Goal: Task Accomplishment & Management: Complete application form

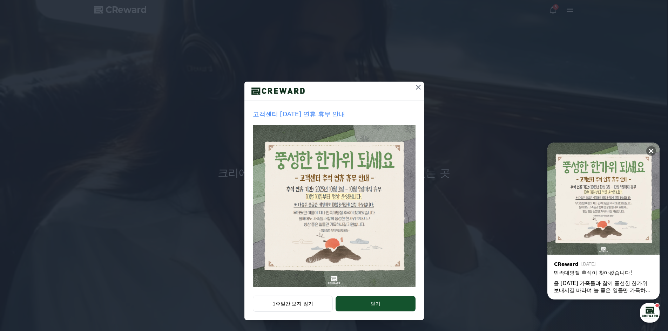
scroll to position [3, 0]
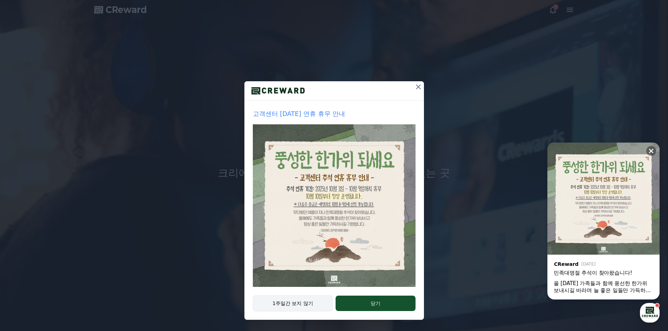
click at [314, 306] on button "1주일간 보지 않기" at bounding box center [293, 304] width 80 height 16
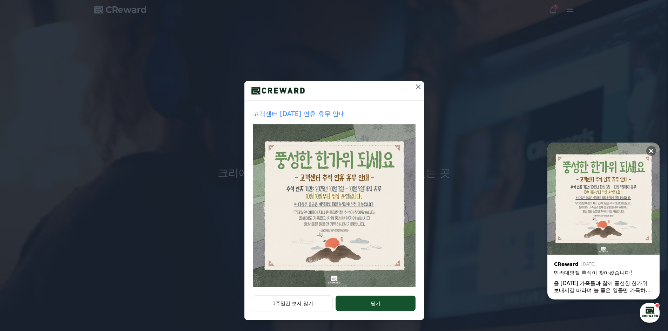
scroll to position [0, 0]
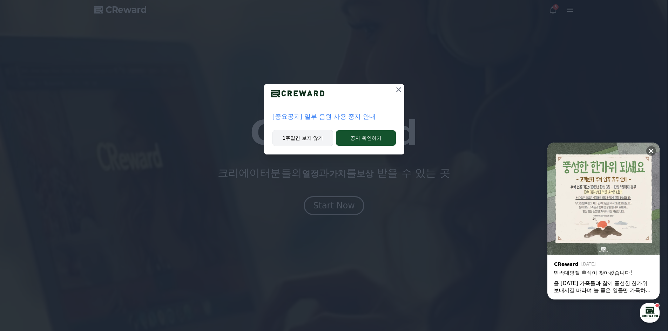
click at [326, 138] on button "1주일간 보지 않기" at bounding box center [302, 138] width 61 height 16
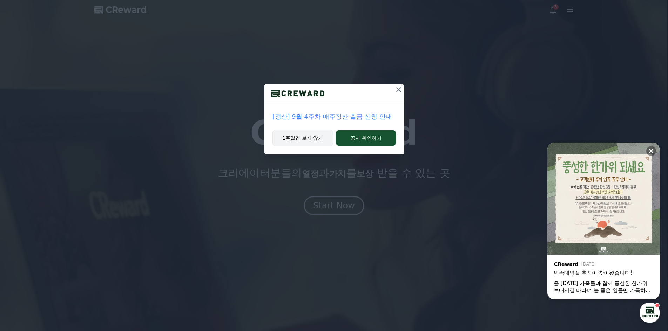
click at [322, 145] on button "1주일간 보지 않기" at bounding box center [302, 138] width 61 height 16
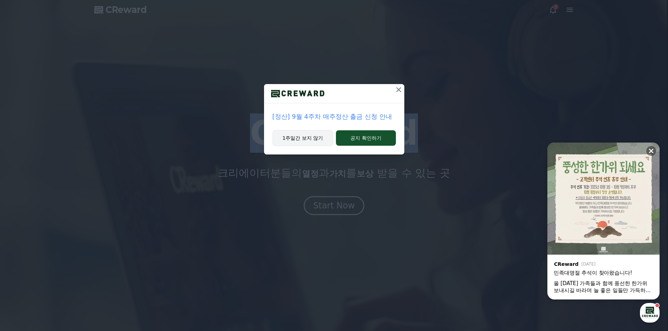
click at [322, 145] on h1 "CReward" at bounding box center [334, 133] width 168 height 34
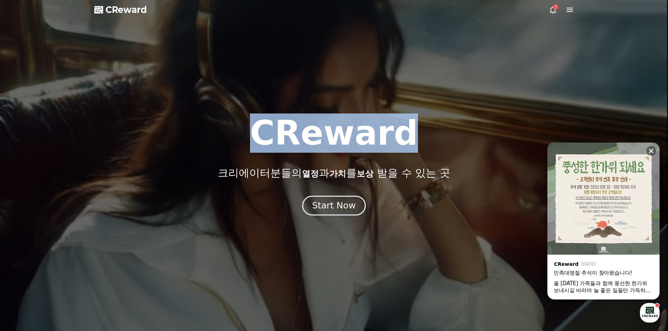
click at [334, 205] on div "Start Now" at bounding box center [333, 206] width 43 height 12
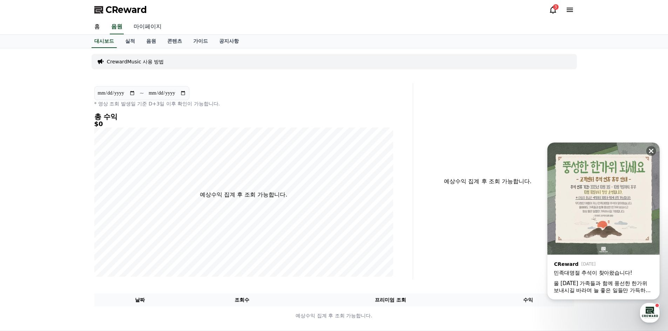
click at [139, 30] on link "마이페이지" at bounding box center [147, 27] width 39 height 15
select select "**********"
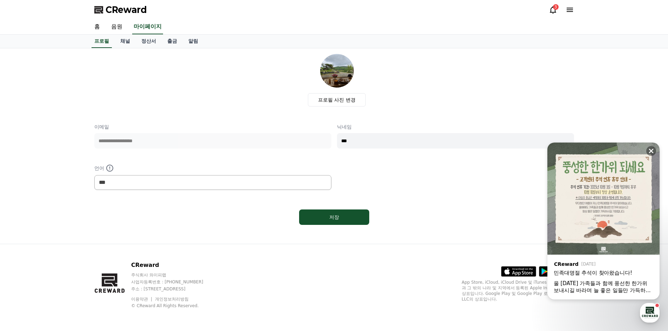
click at [164, 150] on div "**********" at bounding box center [212, 140] width 237 height 35
click at [129, 45] on link "채널" at bounding box center [125, 41] width 21 height 13
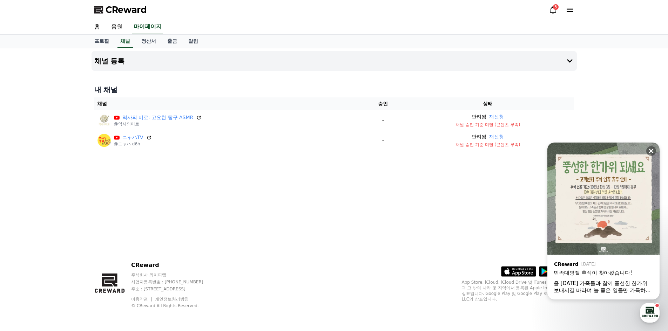
drag, startPoint x: 311, startPoint y: 126, endPoint x: 282, endPoint y: 150, distance: 38.0
click at [280, 150] on td "ニャハTV @ニャハ-d6h" at bounding box center [229, 140] width 270 height 20
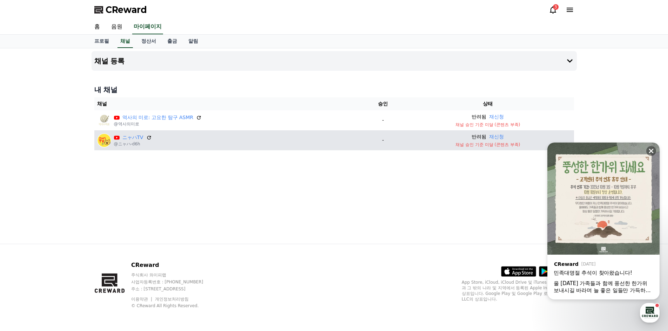
drag, startPoint x: 489, startPoint y: 140, endPoint x: 459, endPoint y: 141, distance: 30.9
click at [466, 142] on td "반려됨 재신청 채널 승인 기준 미달 (콘텐츠 부족)" at bounding box center [488, 140] width 172 height 20
click at [149, 138] on icon at bounding box center [149, 138] width 6 height 6
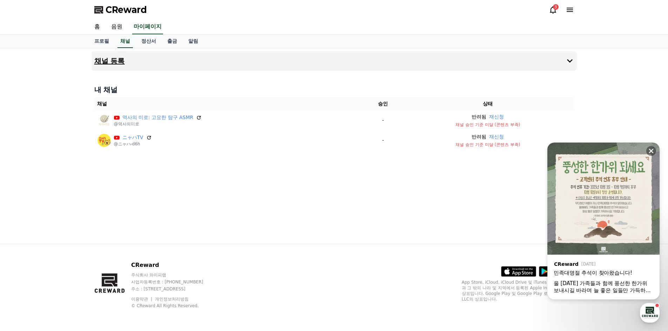
click at [104, 61] on h4 "채널 등록" at bounding box center [109, 61] width 31 height 8
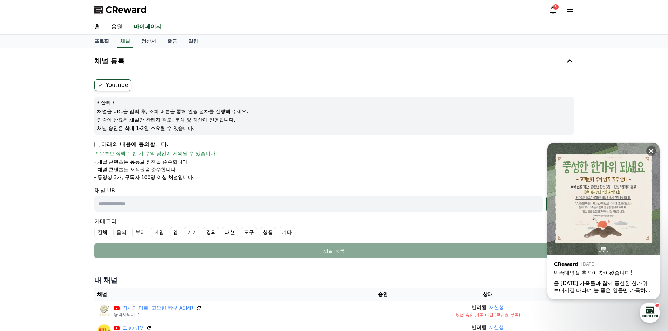
click at [115, 83] on label "Youtube" at bounding box center [112, 85] width 37 height 12
click at [130, 148] on p "아래의 내용에 동의합니다." at bounding box center [131, 144] width 74 height 8
click at [128, 142] on p "아래의 내용에 동의합니다." at bounding box center [131, 144] width 74 height 8
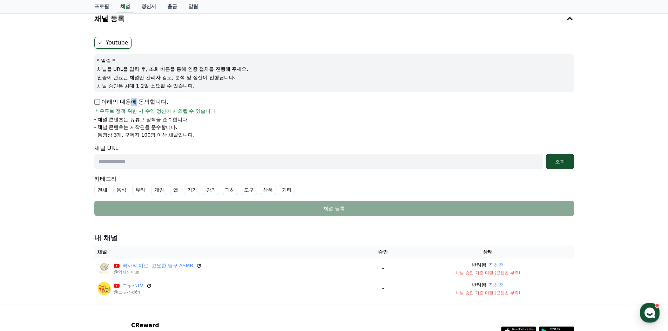
scroll to position [103, 0]
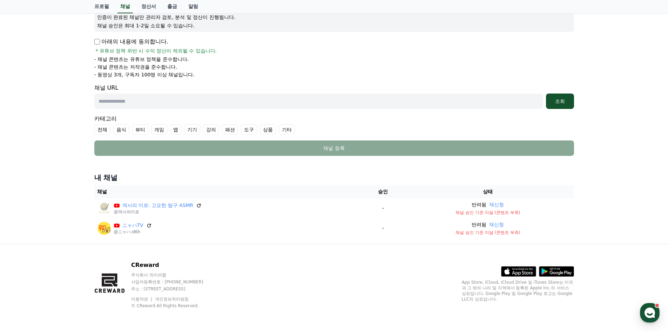
click at [149, 102] on input "text" at bounding box center [318, 101] width 449 height 15
paste input "**********"
type input "**********"
click at [560, 102] on div "조회" at bounding box center [560, 101] width 22 height 7
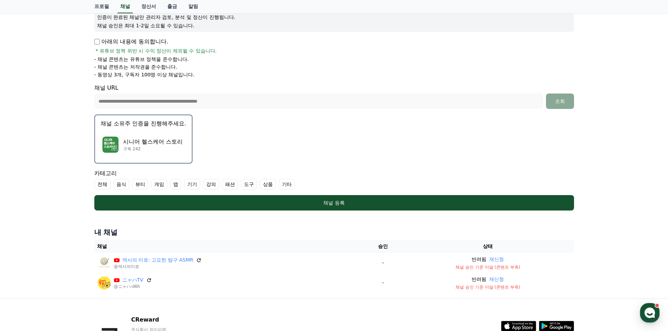
scroll to position [138, 0]
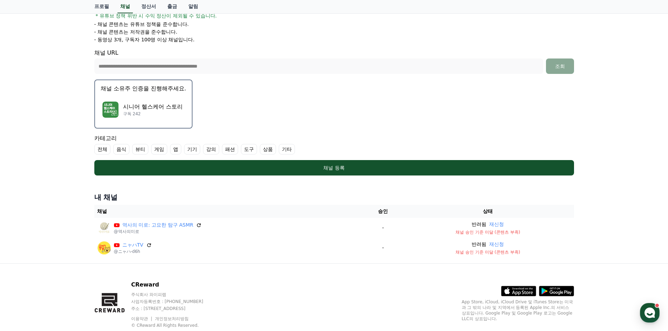
click at [290, 150] on label "기타" at bounding box center [287, 149] width 16 height 11
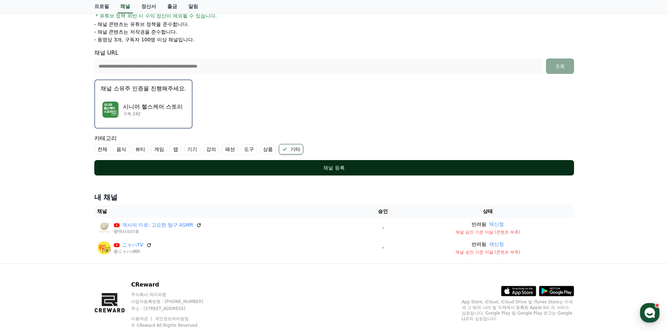
click at [323, 168] on div "채널 등록" at bounding box center [334, 167] width 452 height 7
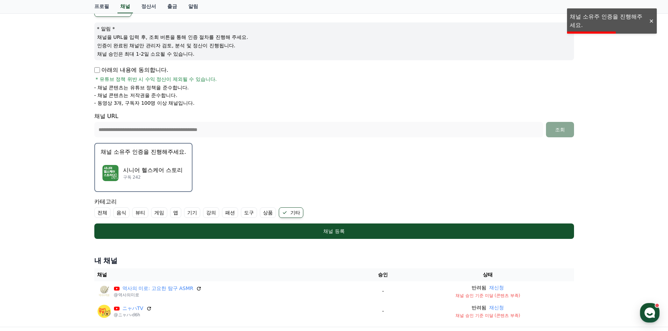
scroll to position [68, 0]
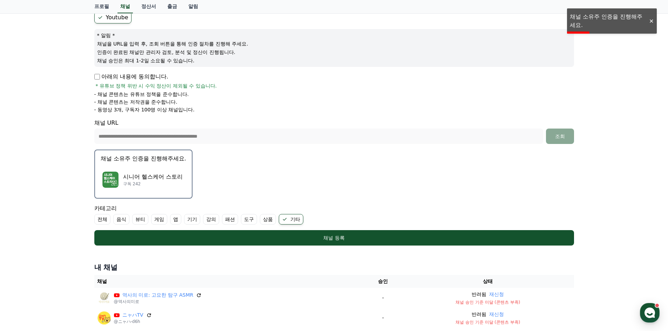
click at [141, 177] on p "시니어 헬스케어 스토리" at bounding box center [153, 177] width 60 height 8
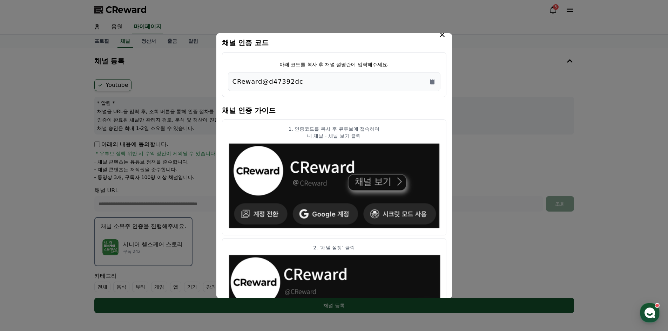
scroll to position [0, 0]
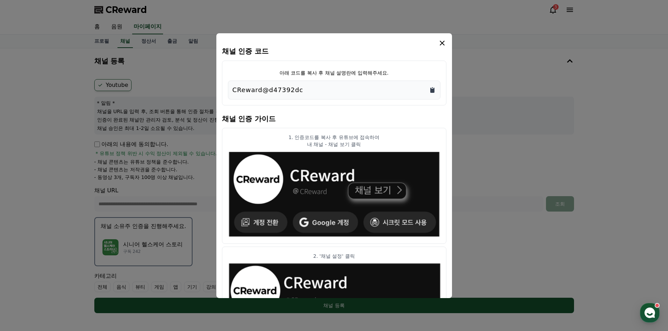
click at [433, 88] on icon "Copy to clipboard" at bounding box center [432, 90] width 7 height 7
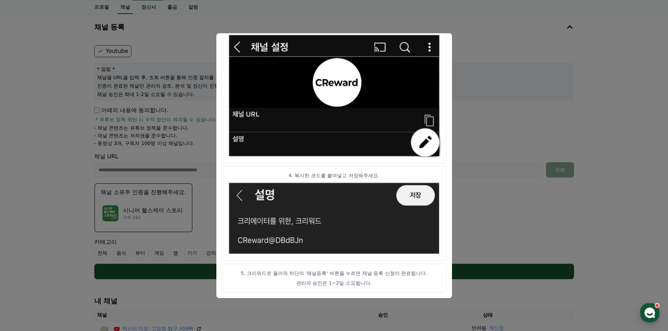
scroll to position [70, 0]
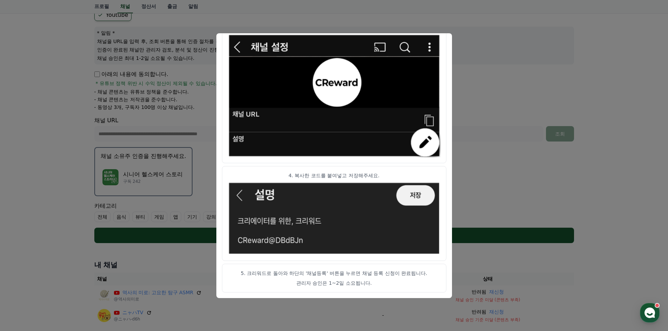
click at [452, 229] on div "채널 인증 코드 아래 코드를 복사 후 채널 설명란에 입력해주세요. CReward@d47392dc 채널 인증 가이드 1. 인증코드를 복사 후 유…" at bounding box center [334, 165] width 236 height 265
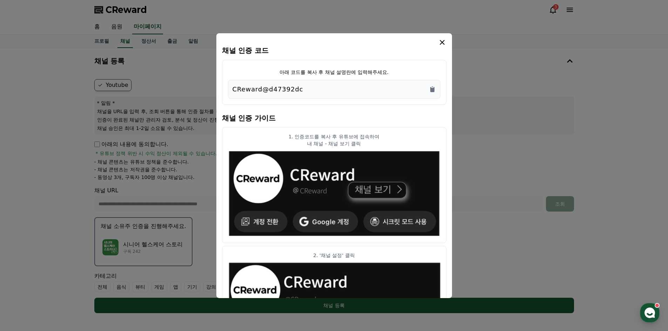
scroll to position [0, 0]
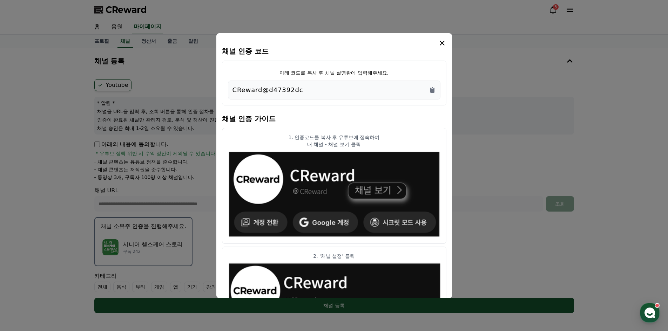
drag, startPoint x: 441, startPoint y: 42, endPoint x: 438, endPoint y: 43, distance: 3.7
click at [441, 42] on icon "modal" at bounding box center [442, 43] width 5 height 5
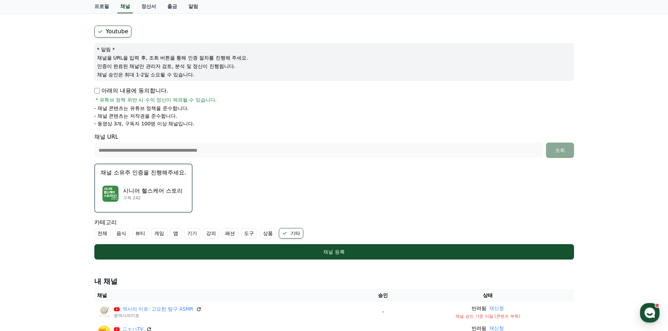
scroll to position [140, 0]
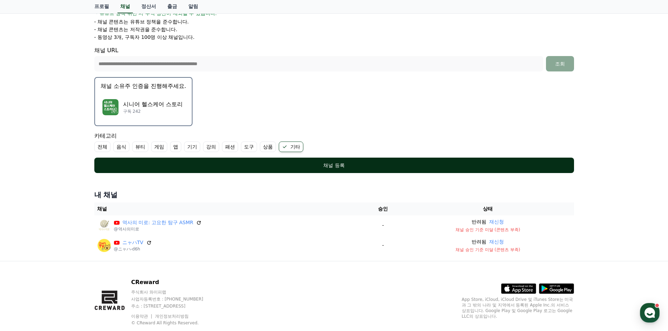
click at [370, 166] on div "채널 등록" at bounding box center [334, 165] width 452 height 7
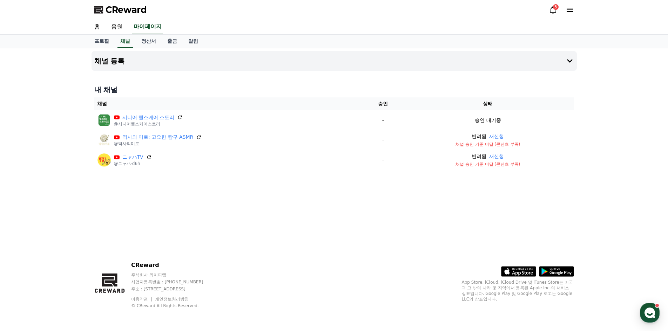
click at [554, 13] on icon at bounding box center [553, 9] width 6 height 7
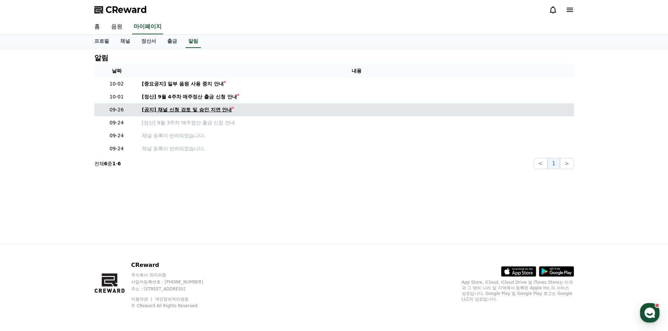
click at [188, 109] on div "[공지] 채널 신청 검토 및 승인 지연 안내" at bounding box center [187, 109] width 90 height 7
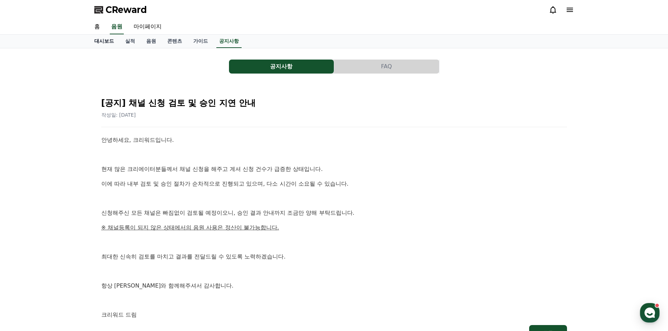
click at [103, 43] on link "대시보드" at bounding box center [104, 41] width 31 height 13
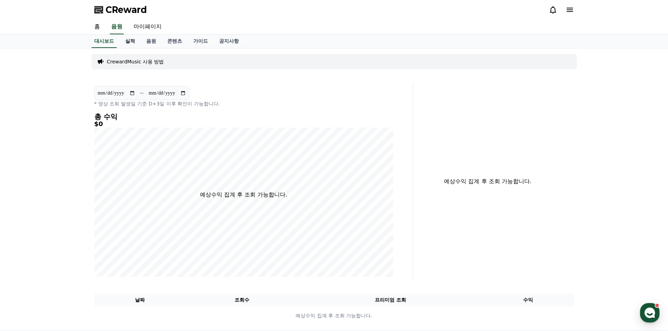
click at [126, 43] on link "실적" at bounding box center [130, 41] width 21 height 13
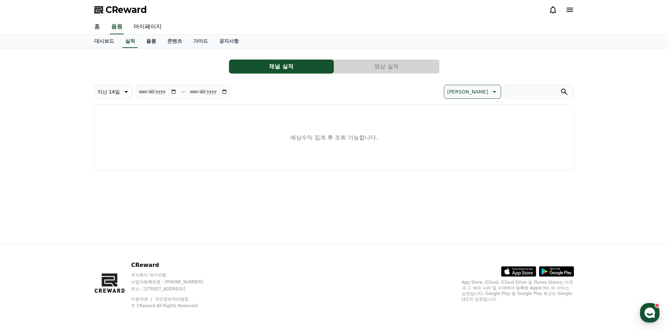
click at [156, 44] on link "음원" at bounding box center [151, 41] width 21 height 13
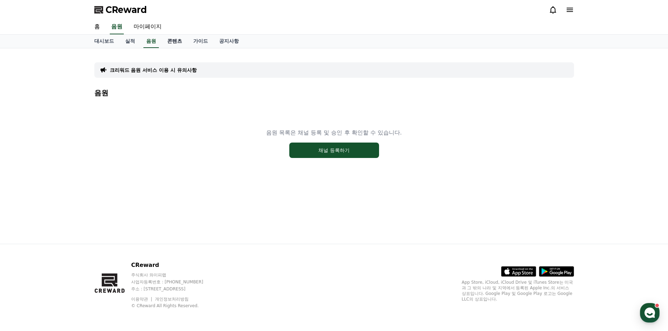
click at [172, 44] on link "콘텐츠" at bounding box center [175, 41] width 26 height 13
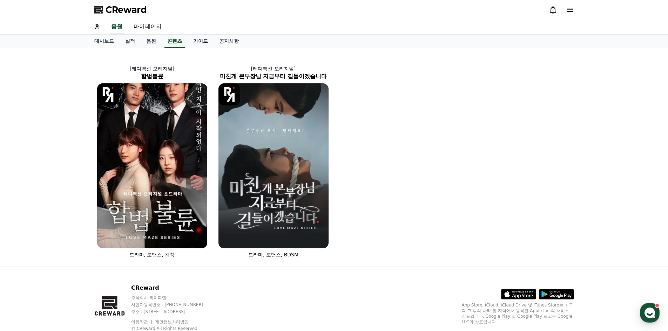
click at [204, 44] on link "가이드" at bounding box center [201, 41] width 26 height 13
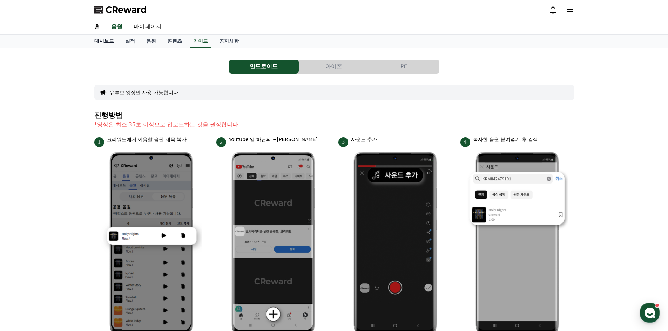
click at [108, 41] on link "대시보드" at bounding box center [104, 41] width 31 height 13
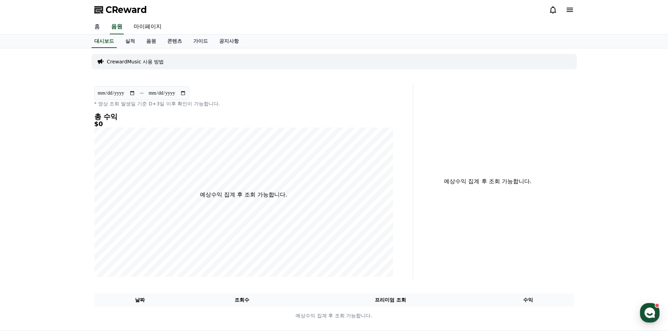
click at [100, 27] on link "홈" at bounding box center [97, 27] width 17 height 15
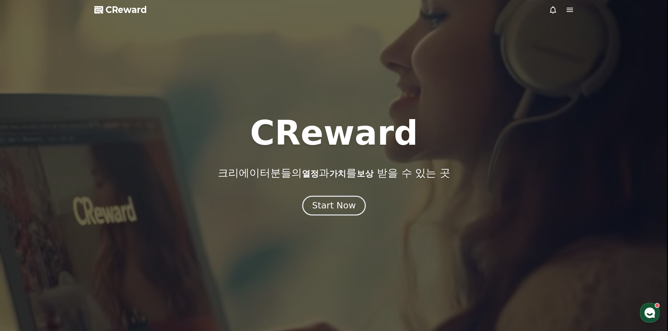
click at [347, 210] on div "Start Now" at bounding box center [333, 206] width 43 height 12
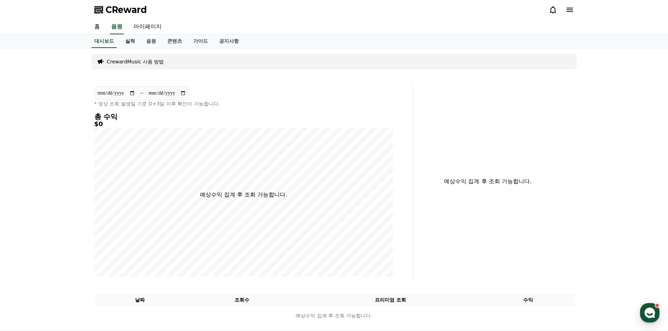
click at [133, 44] on link "실적" at bounding box center [130, 41] width 21 height 13
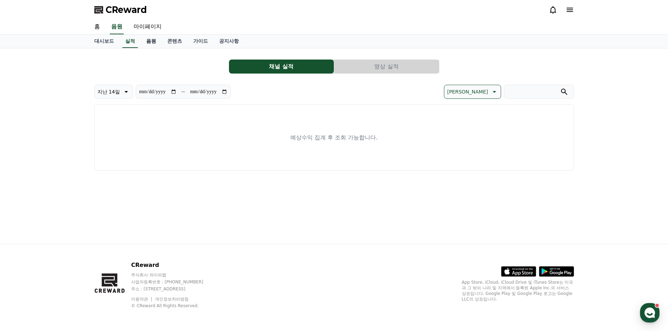
click at [152, 44] on link "음원" at bounding box center [151, 41] width 21 height 13
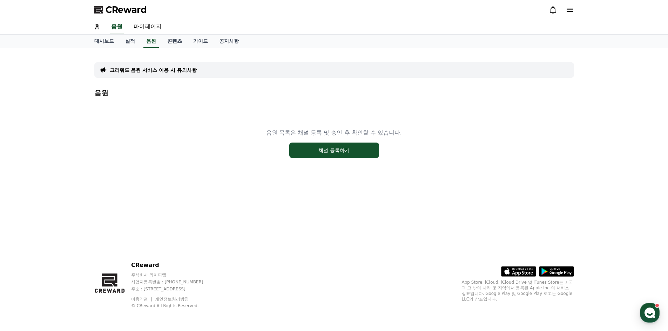
click at [151, 70] on p "크리워드 음원 서비스 이용 시 유의사항" at bounding box center [153, 70] width 87 height 7
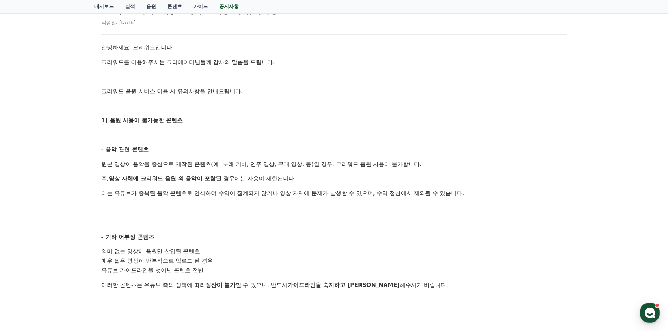
scroll to position [105, 0]
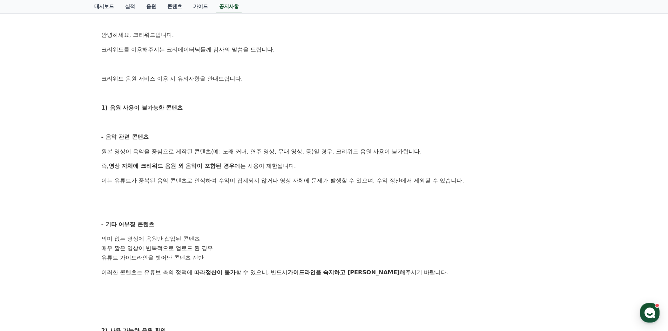
drag, startPoint x: 143, startPoint y: 166, endPoint x: 294, endPoint y: 170, distance: 151.2
click at [294, 170] on p "즉, 영상 자체에 크리워드 음원 외 음악이 포함된 경우 에는 사용이 제한됩니다." at bounding box center [334, 166] width 466 height 9
drag, startPoint x: 164, startPoint y: 190, endPoint x: 142, endPoint y: 188, distance: 22.1
click at [161, 190] on div "안녕하세요, 크리워드입니다. 크리워드를 이용해주시는 크리에이터님들께 감사의 말씀을 드립니다. 크리워드 음원 서비스 이용 시 유의사항을 안내드립…" at bounding box center [334, 264] width 466 height 466
drag, startPoint x: 104, startPoint y: 185, endPoint x: 419, endPoint y: 185, distance: 314.9
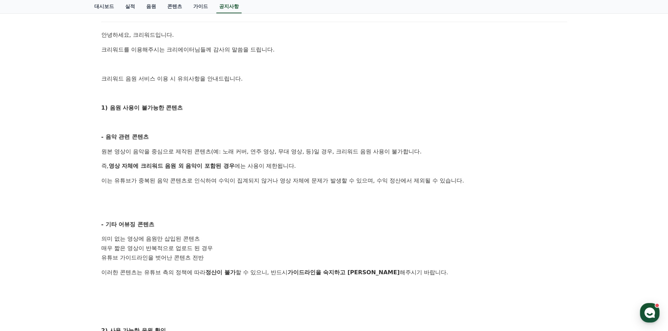
click at [419, 185] on div "안녕하세요, 크리워드입니다. 크리워드를 이용해주시는 크리에이터님들께 감사의 말씀을 드립니다. 크리워드 음원 서비스 이용 시 유의사항을 안내드립…" at bounding box center [334, 264] width 466 height 466
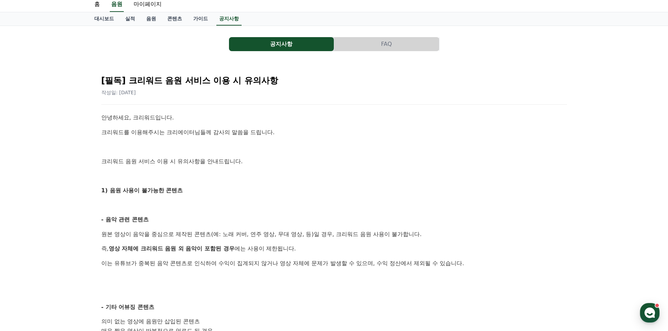
scroll to position [0, 0]
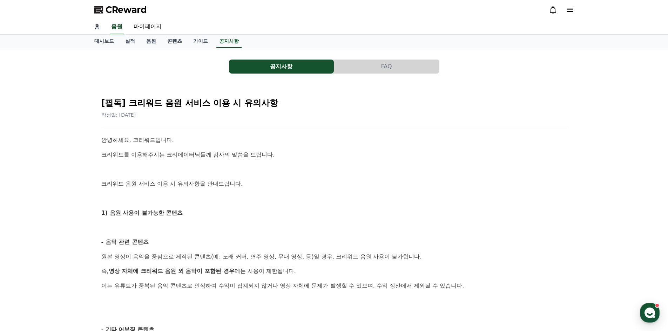
click at [90, 27] on link "홈" at bounding box center [97, 27] width 17 height 15
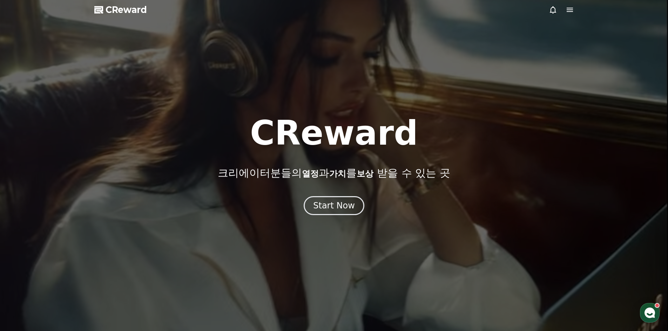
click at [323, 194] on div "CReward 크리에이터분들의 열정 과 가치 를 보상 받을 수 있는 곳 Start Now" at bounding box center [334, 165] width 668 height 99
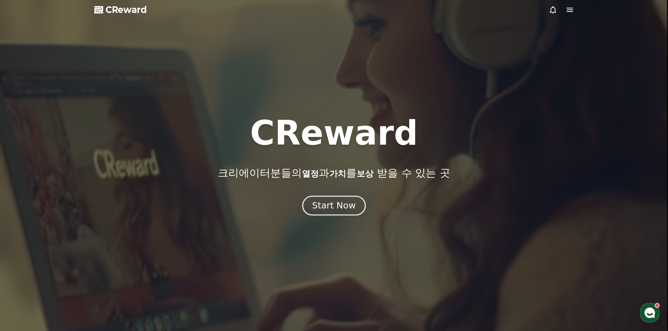
click at [327, 205] on div "Start Now" at bounding box center [333, 206] width 43 height 12
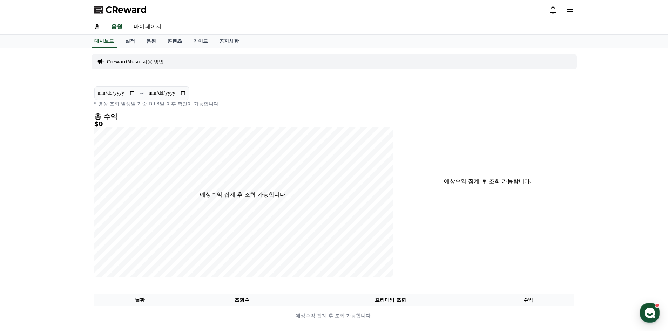
click at [116, 60] on p "CrewardMusic 사용 방법" at bounding box center [135, 61] width 57 height 7
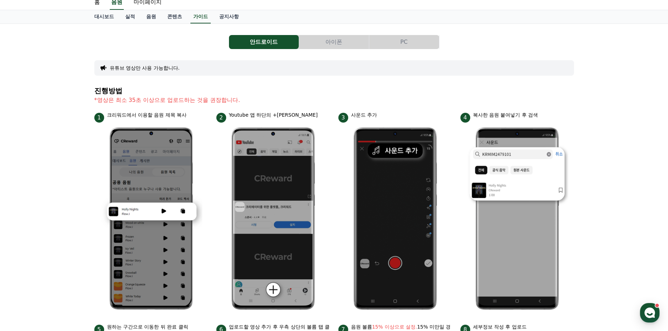
scroll to position [35, 0]
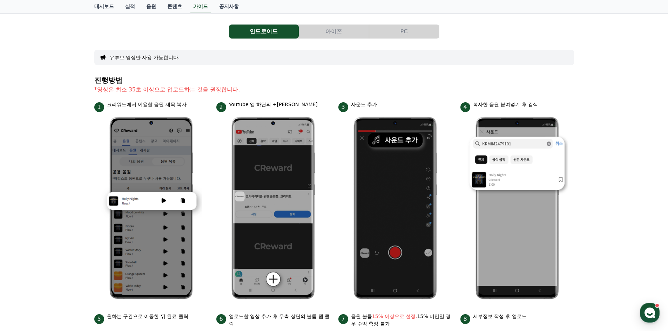
click at [416, 25] on div "안드로이드 아이폰 PC 유튜브 영상만 사용 가능합니다. 진행방법 *영상은 최소 35초 이상으로 업로드하는 것을 권장합니다. 1 크리워드에서 이…" at bounding box center [334, 269] width 480 height 501
click at [414, 30] on button "PC" at bounding box center [404, 32] width 70 height 14
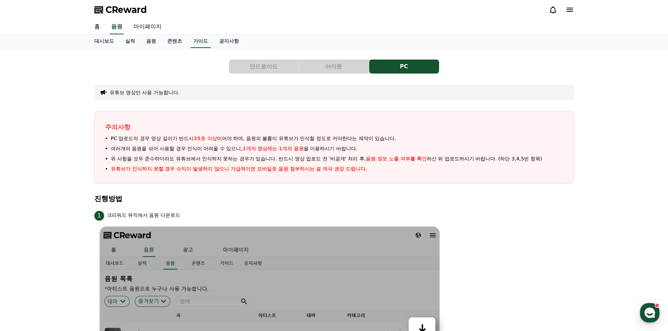
click at [267, 69] on button "안드로이드" at bounding box center [264, 67] width 70 height 14
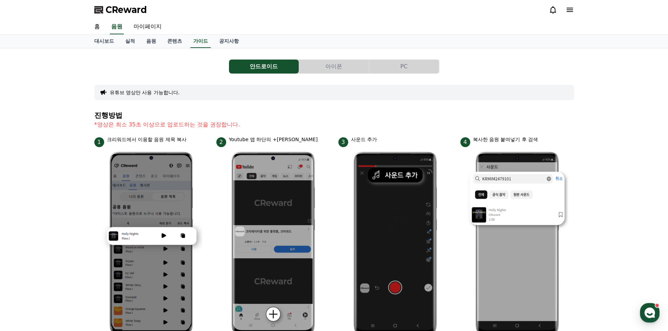
click at [351, 66] on button "아이폰" at bounding box center [334, 67] width 70 height 14
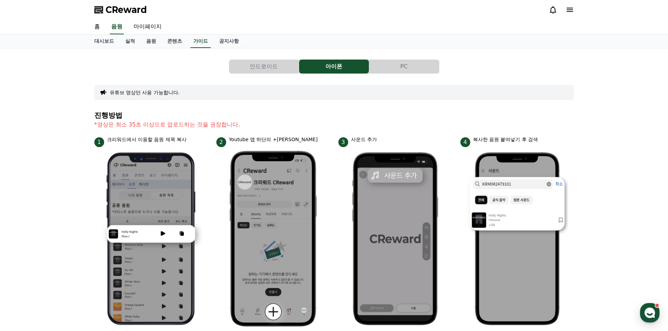
click at [406, 69] on button "PC" at bounding box center [404, 67] width 70 height 14
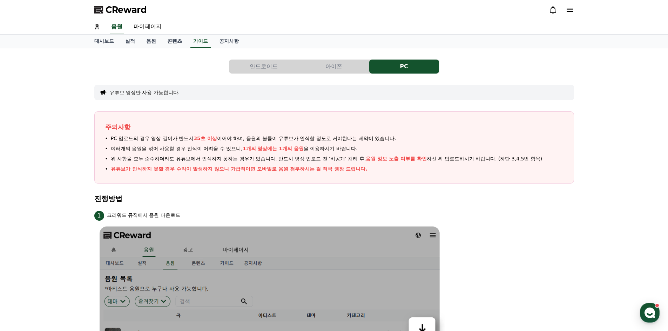
drag, startPoint x: 108, startPoint y: 157, endPoint x: 512, endPoint y: 161, distance: 404.0
click at [512, 161] on li "위 사항을 모두 준수하더라도 유튜브에서 인식하지 못하는 경우가 있습니다. 반드시 영상 업로드 전 '비공개' 처리 후, 음원 정보 노출 여부를 …" at bounding box center [334, 158] width 458 height 7
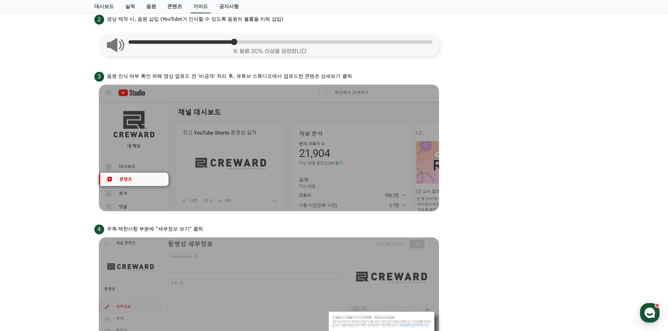
scroll to position [351, 0]
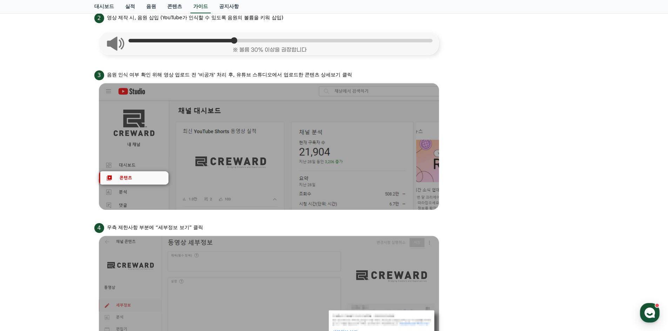
drag, startPoint x: 109, startPoint y: 75, endPoint x: 355, endPoint y: 77, distance: 245.5
click at [355, 77] on div "3 음원 인식 여부 확인 위해 영상 업로드 전 '비공개' 처리 후, 유튜브 스튜디오에서 업로드한 콘텐츠 상세보기 클릭" at bounding box center [334, 74] width 480 height 11
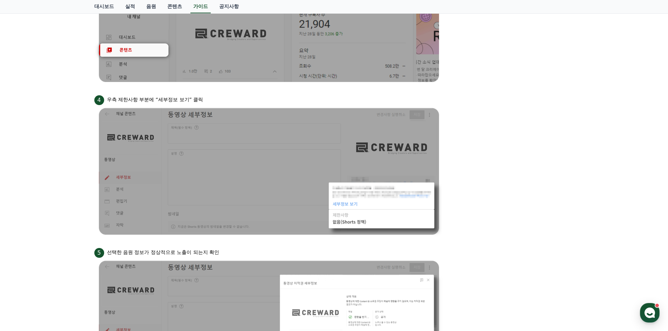
scroll to position [491, 0]
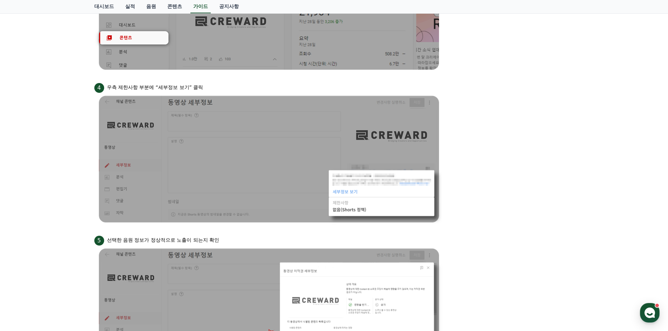
drag, startPoint x: 109, startPoint y: 87, endPoint x: 214, endPoint y: 98, distance: 105.7
click at [192, 94] on li "4 우측 제한사항 부분에 “세부정보 보기” 클릭" at bounding box center [334, 154] width 480 height 144
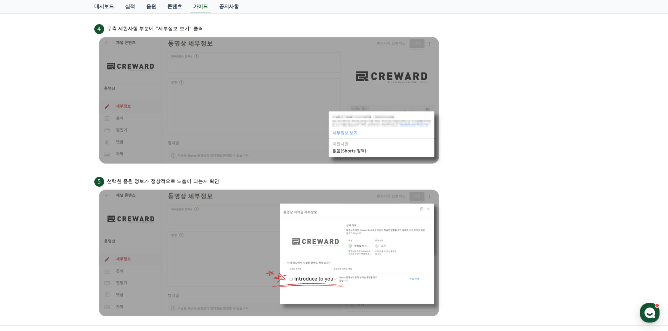
scroll to position [561, 0]
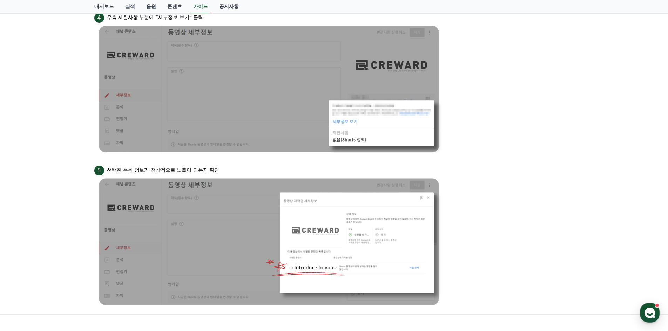
drag, startPoint x: 110, startPoint y: 173, endPoint x: 240, endPoint y: 175, distance: 129.4
click at [234, 175] on div "5 선택한 음원 정보가 정상적으로 노출이 되는지 확인" at bounding box center [334, 169] width 480 height 11
click at [254, 175] on div "5 선택한 음원 정보가 정상적으로 노출이 되는지 확인" at bounding box center [334, 169] width 480 height 11
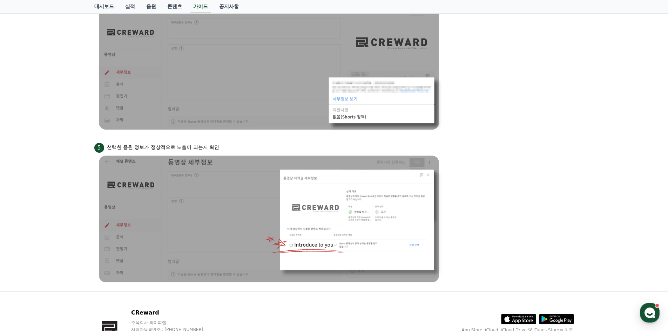
scroll to position [596, 0]
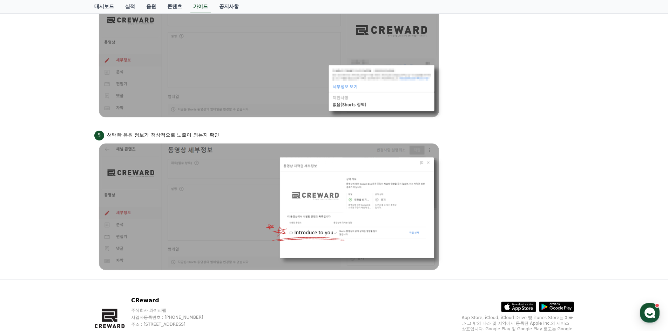
drag, startPoint x: 108, startPoint y: 135, endPoint x: 426, endPoint y: 159, distance: 319.0
click at [331, 147] on li "5 선택한 음원 정보가 정상적으로 노출이 되는지 확인" at bounding box center [334, 201] width 480 height 144
click at [484, 164] on li "5 선택한 음원 정보가 정상적으로 노출이 되는지 확인" at bounding box center [334, 201] width 480 height 144
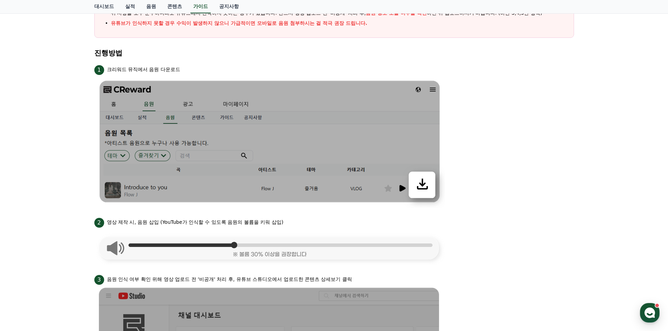
scroll to position [141, 0]
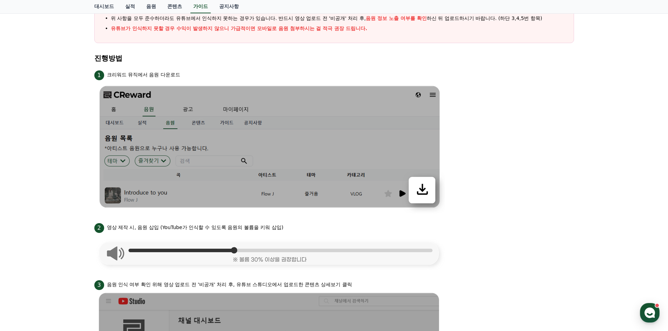
drag, startPoint x: 108, startPoint y: 227, endPoint x: 295, endPoint y: 231, distance: 186.6
click at [295, 231] on div "2 영상 제작 시, 음원 삽입 (YouTube가 인식할 수 있도록 음원의 볼륨을 키워 삽입)" at bounding box center [334, 227] width 480 height 11
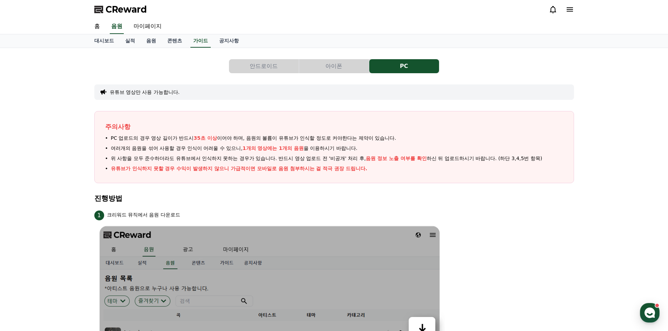
scroll to position [0, 0]
click at [153, 40] on link "음원" at bounding box center [151, 41] width 21 height 13
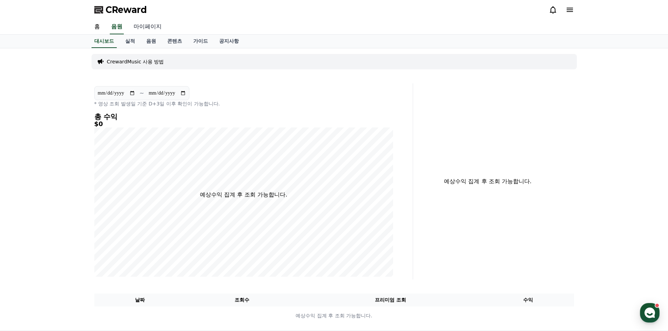
click at [143, 26] on link "마이페이지" at bounding box center [147, 27] width 39 height 15
select select "**********"
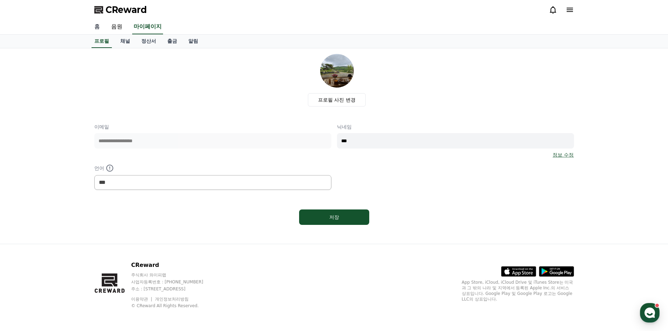
click at [93, 22] on link "홈" at bounding box center [97, 27] width 17 height 15
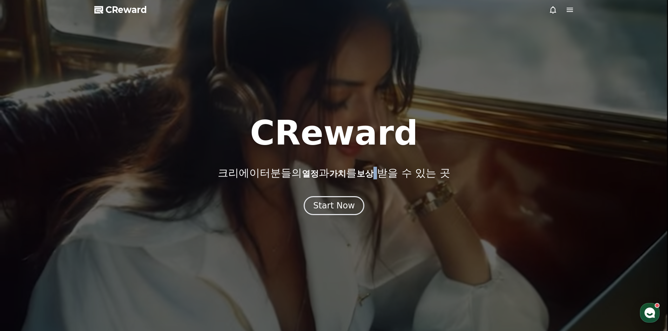
click at [380, 171] on p "크리에이터분들의 열정 과 가치 를 보상 받을 수 있는 곳" at bounding box center [334, 173] width 232 height 13
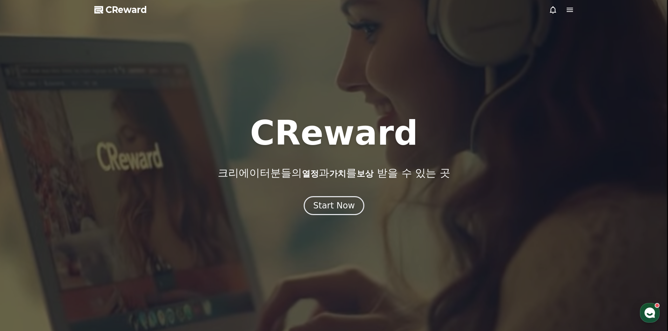
click at [357, 195] on div "CReward 크리에이터분들의 열정 과 가치 를 보상 받을 수 있는 곳 Start Now" at bounding box center [334, 165] width 668 height 99
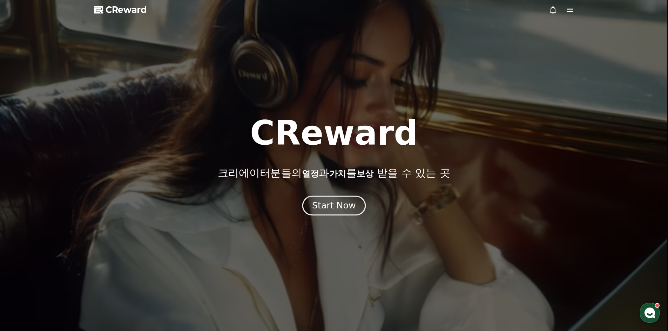
click at [355, 201] on button "Start Now" at bounding box center [333, 206] width 63 height 20
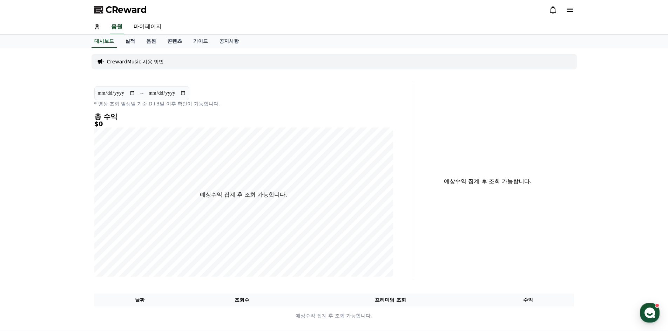
click at [129, 41] on link "실적" at bounding box center [130, 41] width 21 height 13
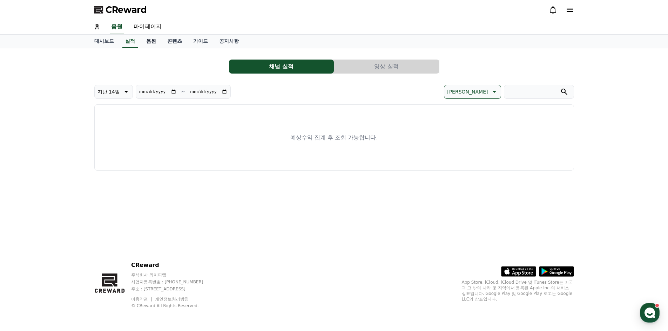
click at [151, 41] on link "음원" at bounding box center [151, 41] width 21 height 13
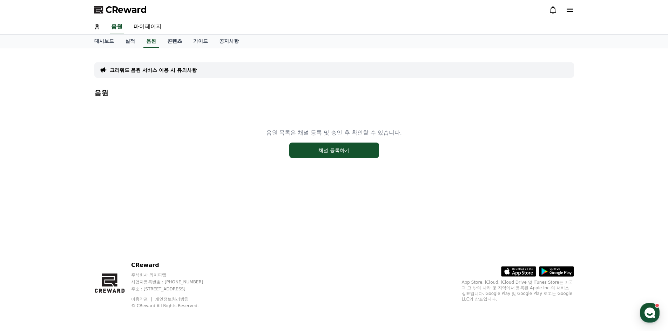
click at [167, 72] on p "크리워드 음원 서비스 이용 시 유의사항" at bounding box center [153, 70] width 87 height 7
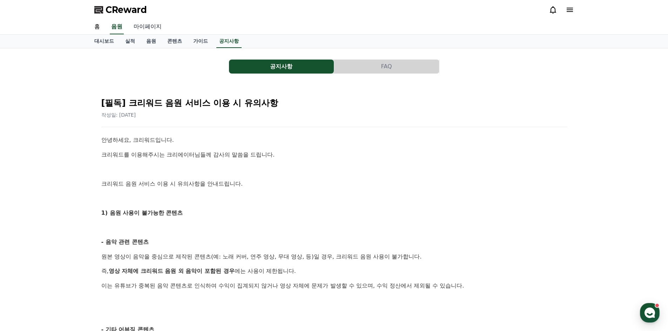
click at [156, 32] on link "마이페이지" at bounding box center [147, 27] width 39 height 15
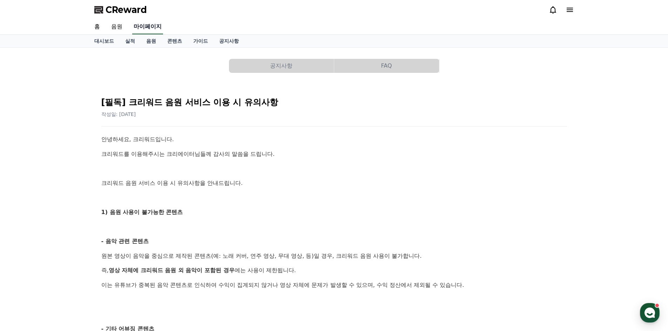
select select "**********"
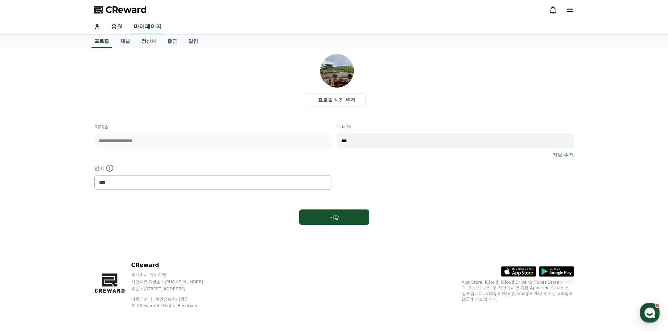
click at [568, 13] on icon at bounding box center [570, 10] width 8 height 8
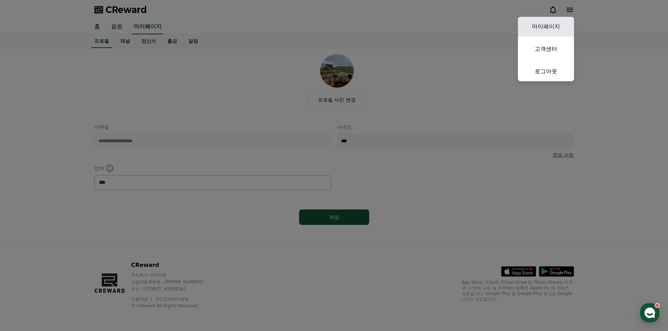
click at [558, 24] on link "마이페이지" at bounding box center [546, 27] width 56 height 20
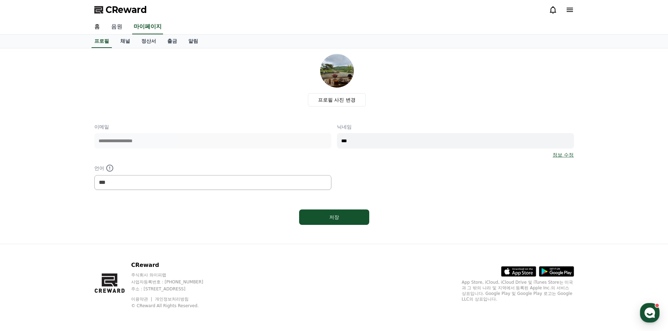
click at [112, 25] on link "음원" at bounding box center [117, 27] width 22 height 15
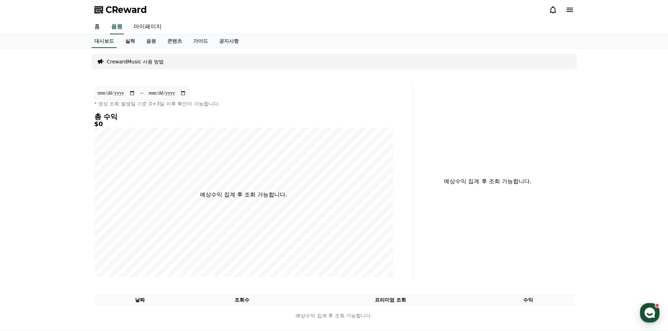
click at [134, 43] on link "실적" at bounding box center [130, 41] width 21 height 13
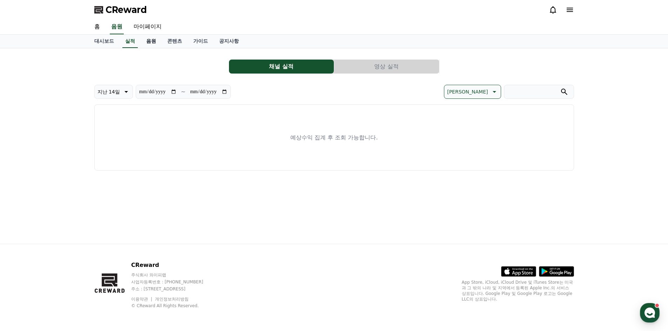
click at [155, 46] on link "음원" at bounding box center [151, 41] width 21 height 13
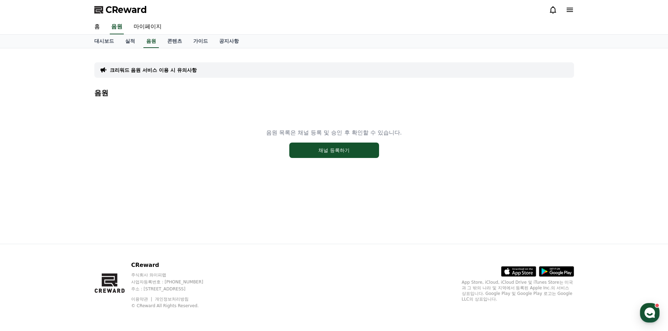
click at [149, 70] on p "크리워드 음원 서비스 이용 시 유의사항" at bounding box center [153, 70] width 87 height 7
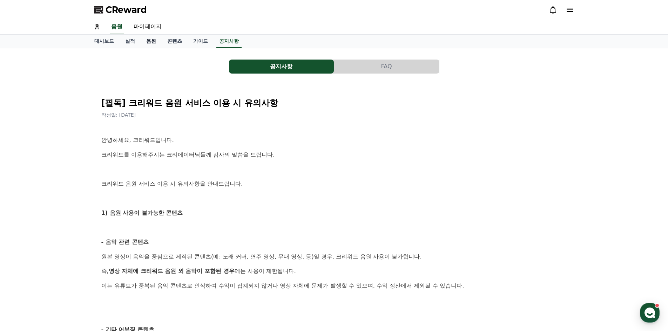
click at [159, 47] on link "음원" at bounding box center [151, 41] width 21 height 13
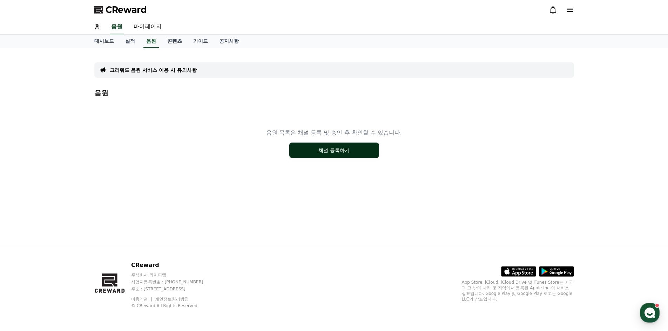
click at [328, 154] on button "채널 등록하기" at bounding box center [334, 150] width 90 height 15
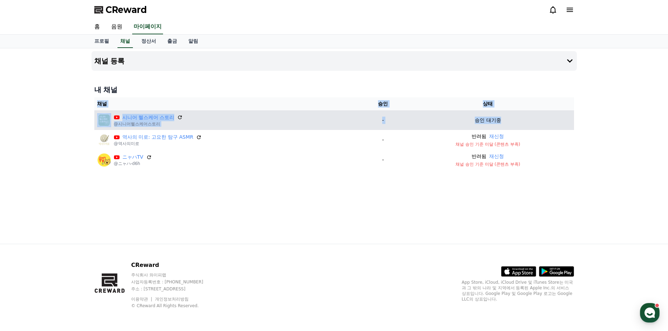
drag, startPoint x: 62, startPoint y: 117, endPoint x: 524, endPoint y: 119, distance: 462.2
click at [524, 119] on div "채널 등록 내 채널 채널 승인 상태 시니어 헬스케어 스토리 @시니어헬스케어스토리 - 승인 대기중 역사의 미로: 고요한 탐구 ASMR @역사의미…" at bounding box center [334, 146] width 668 height 196
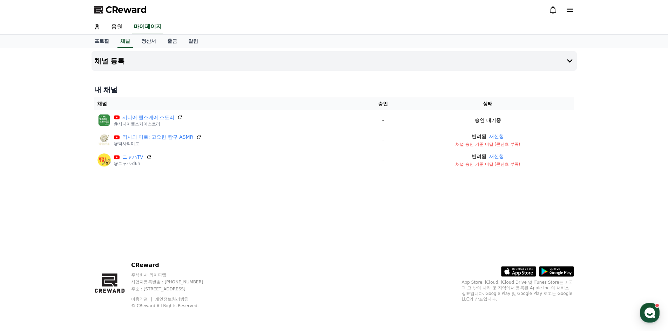
click at [595, 119] on div "채널 등록 내 채널 채널 승인 상태 시니어 헬스케어 스토리 @시니어헬스케어스토리 - 승인 대기중 역사의 미로: 고요한 탐구 ASMR @역사의미…" at bounding box center [334, 146] width 668 height 196
click at [566, 11] on icon at bounding box center [570, 10] width 8 height 8
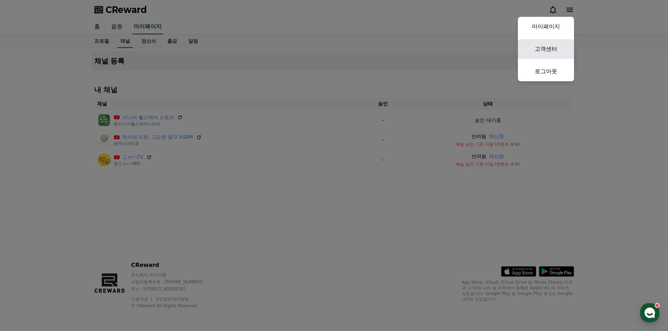
click at [552, 48] on link "고객센터" at bounding box center [546, 49] width 56 height 20
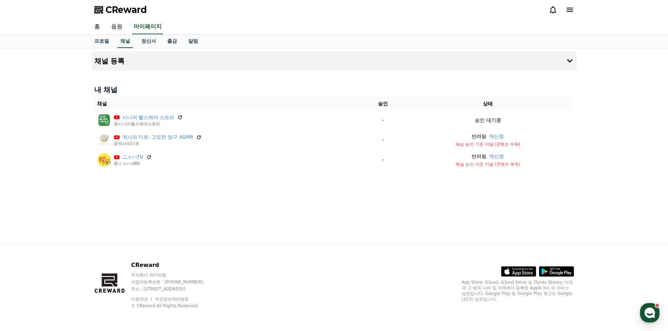
click at [127, 9] on span "CReward" at bounding box center [126, 9] width 41 height 11
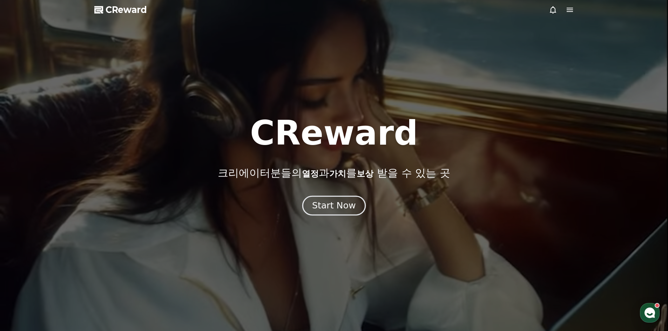
click at [329, 211] on div "Start Now" at bounding box center [333, 206] width 43 height 12
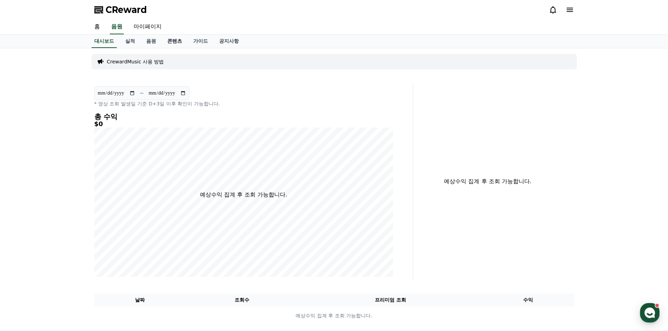
click at [167, 43] on link "콘텐츠" at bounding box center [175, 41] width 26 height 13
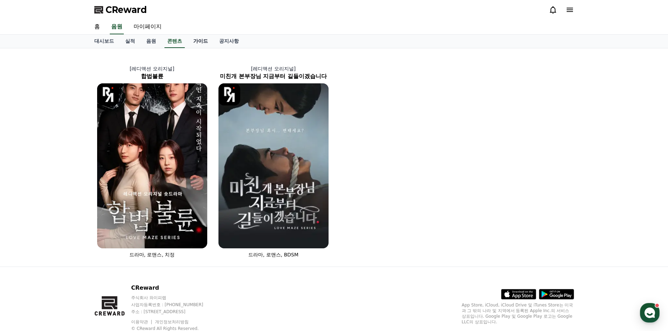
click at [204, 45] on link "가이드" at bounding box center [201, 41] width 26 height 13
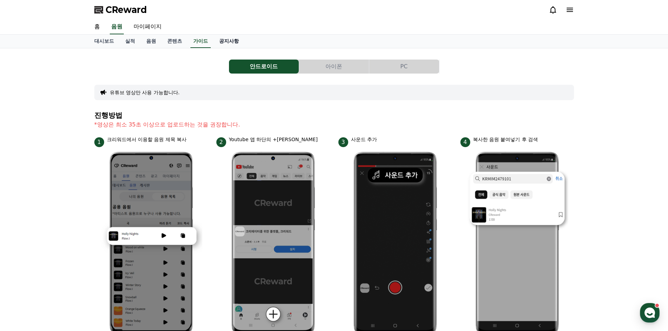
click at [231, 45] on link "공지사항" at bounding box center [229, 41] width 31 height 13
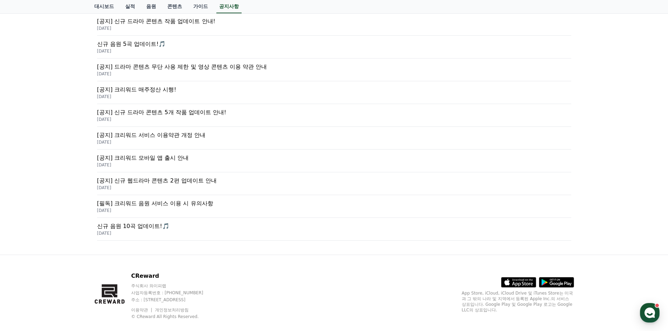
scroll to position [268, 0]
